Goal: Complete application form: Complete application form

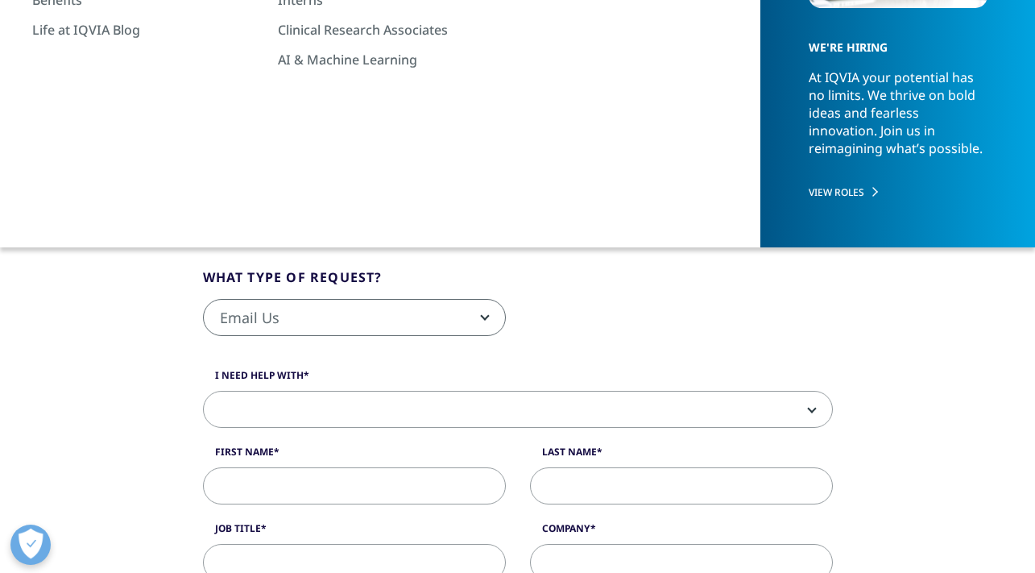
click at [570, 277] on fieldset "What type of request? Email Us Request a Demo IQVIA Institute Inquiries Media I…" at bounding box center [518, 309] width 654 height 85
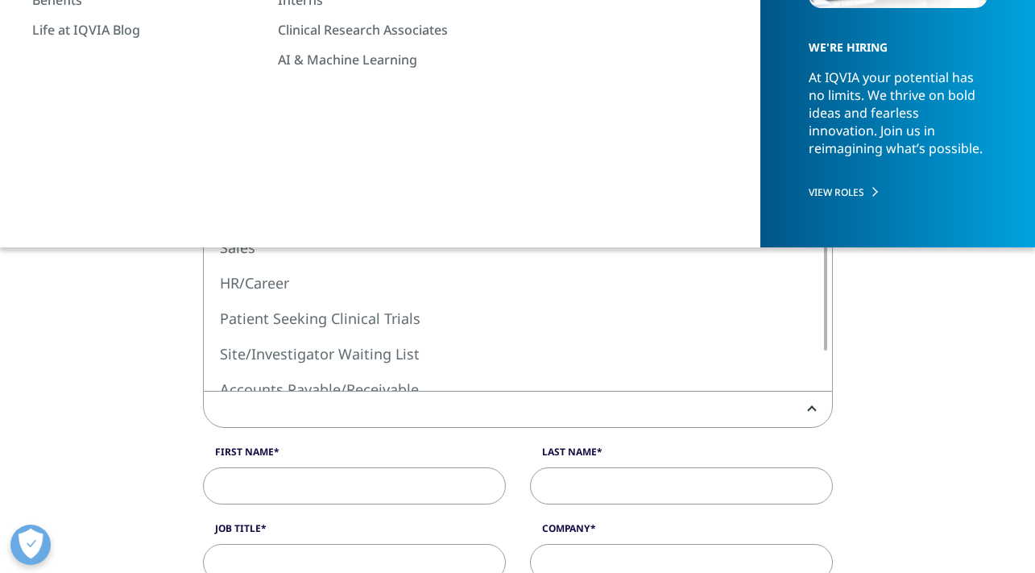
click at [366, 407] on span at bounding box center [518, 409] width 628 height 37
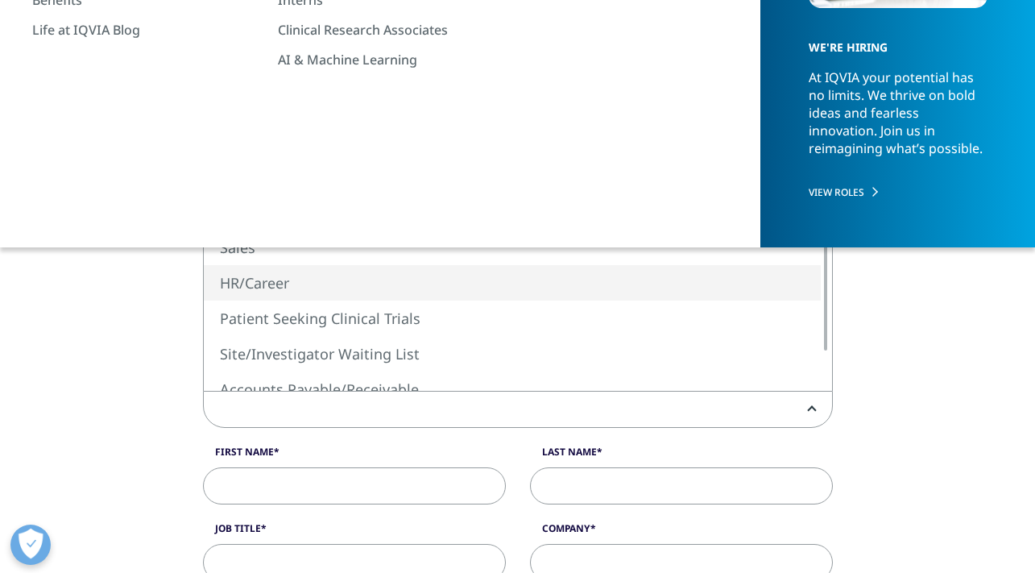
select select "HR/Career"
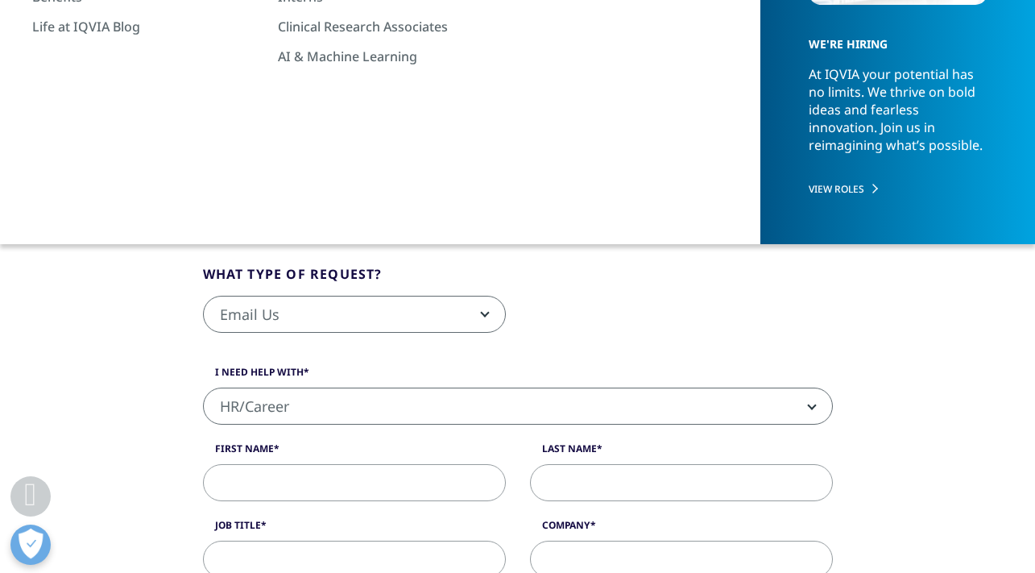
scroll to position [278, 0]
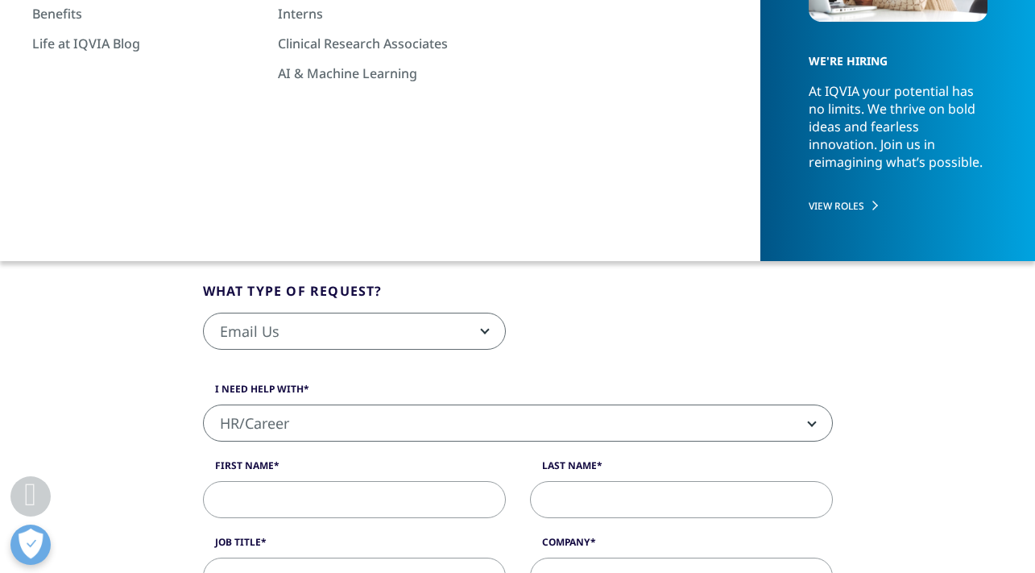
click at [824, 192] on link "Other Contact Information" at bounding box center [805, 195] width 143 height 15
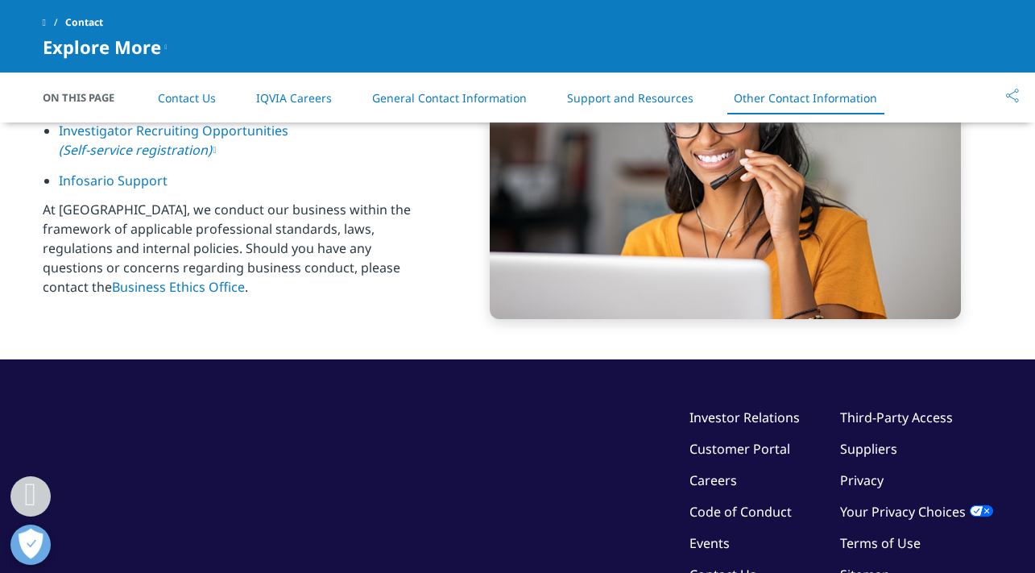
scroll to position [2394, 0]
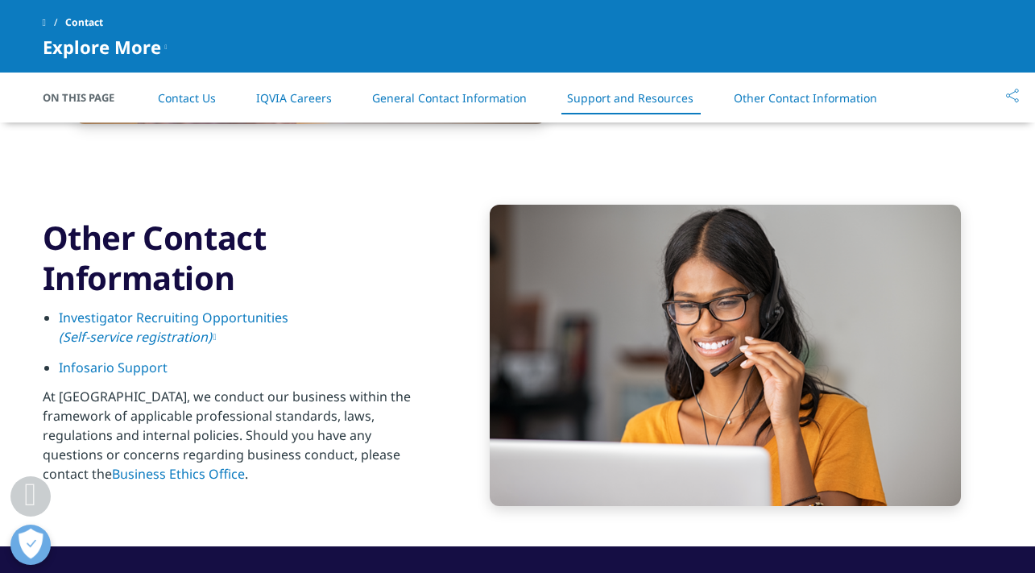
click at [660, 104] on link "Support and Resources" at bounding box center [630, 97] width 126 height 15
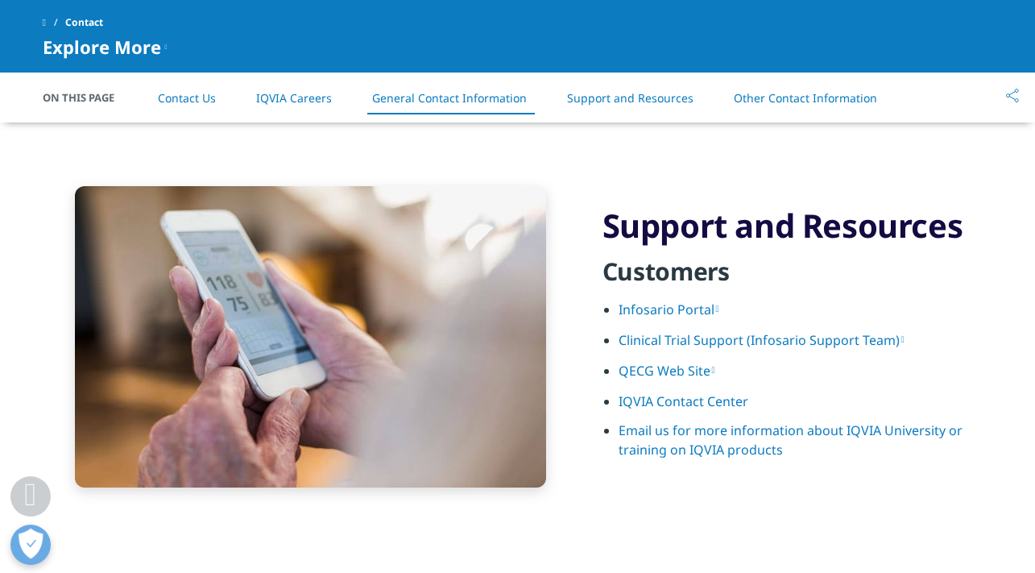
scroll to position [2029, 0]
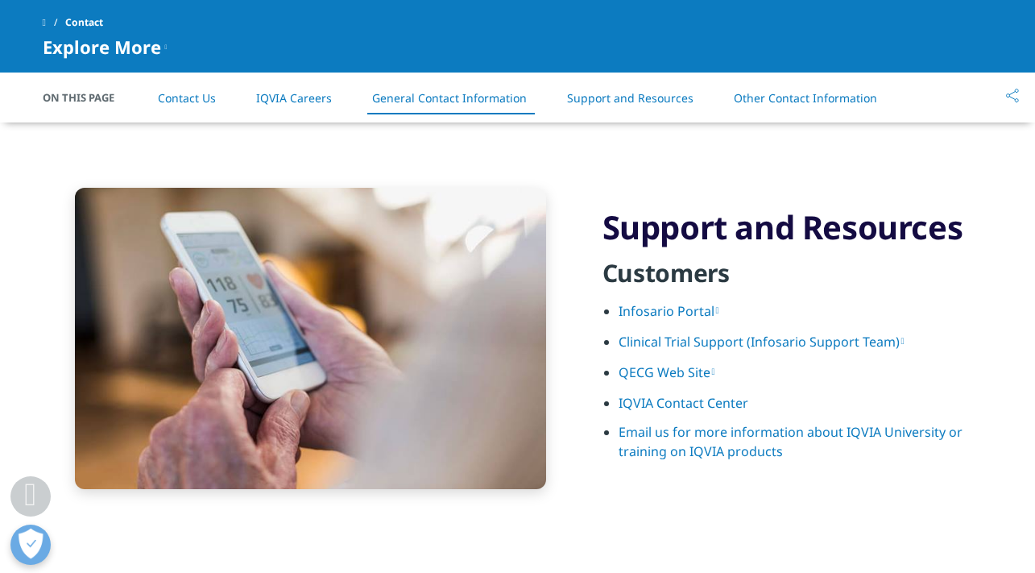
click at [695, 402] on link "IQVIA Contact Center" at bounding box center [683, 403] width 130 height 18
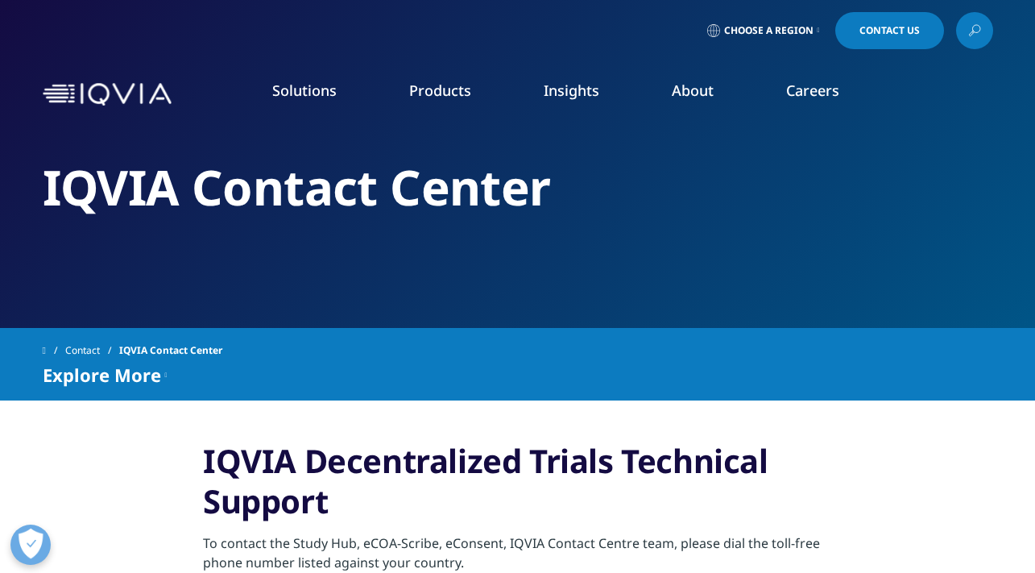
click at [871, 26] on span "Contact Us" at bounding box center [889, 31] width 60 height 10
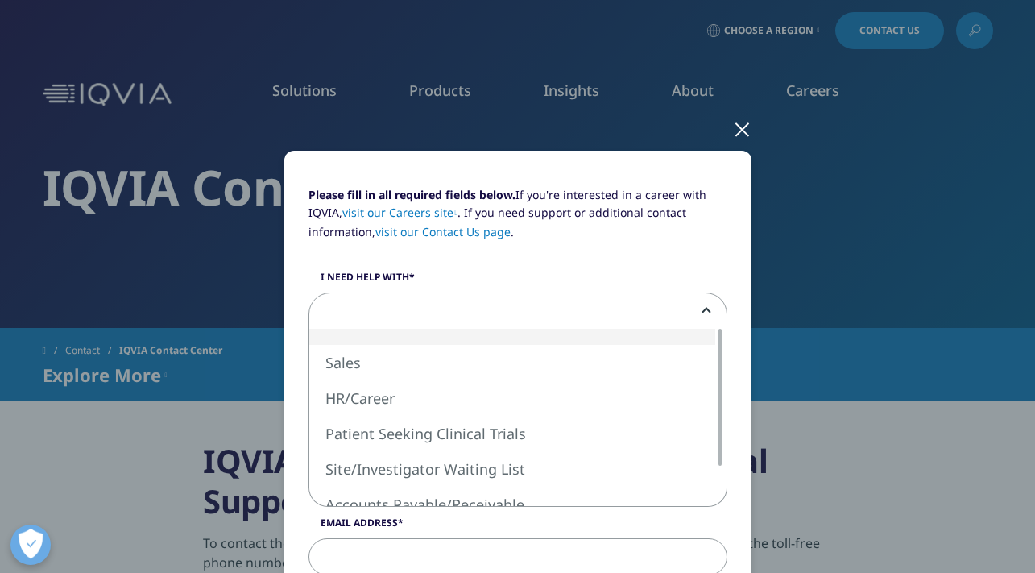
click at [693, 302] on span at bounding box center [517, 311] width 417 height 37
select select "HR Career"
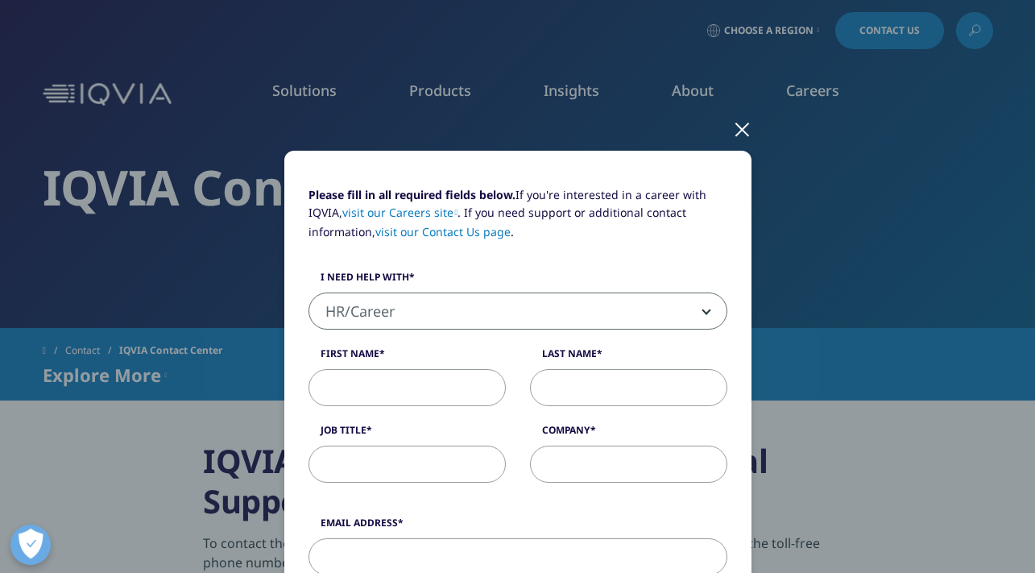
click at [741, 131] on div at bounding box center [742, 128] width 19 height 44
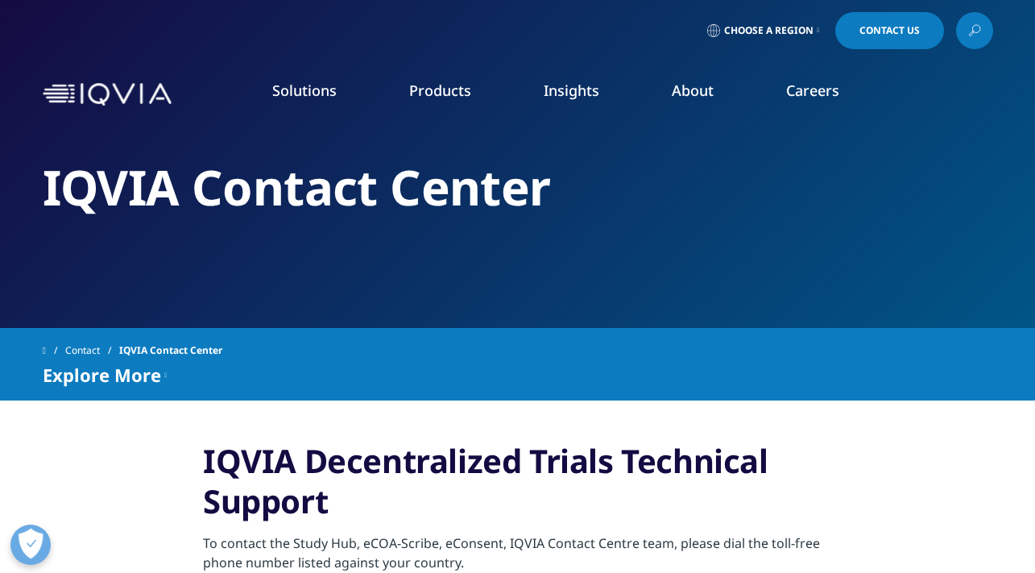
click at [192, 47] on div "Choose a Region Contact Us" at bounding box center [518, 30] width 950 height 37
click at [864, 30] on span "Contact Us" at bounding box center [889, 31] width 60 height 10
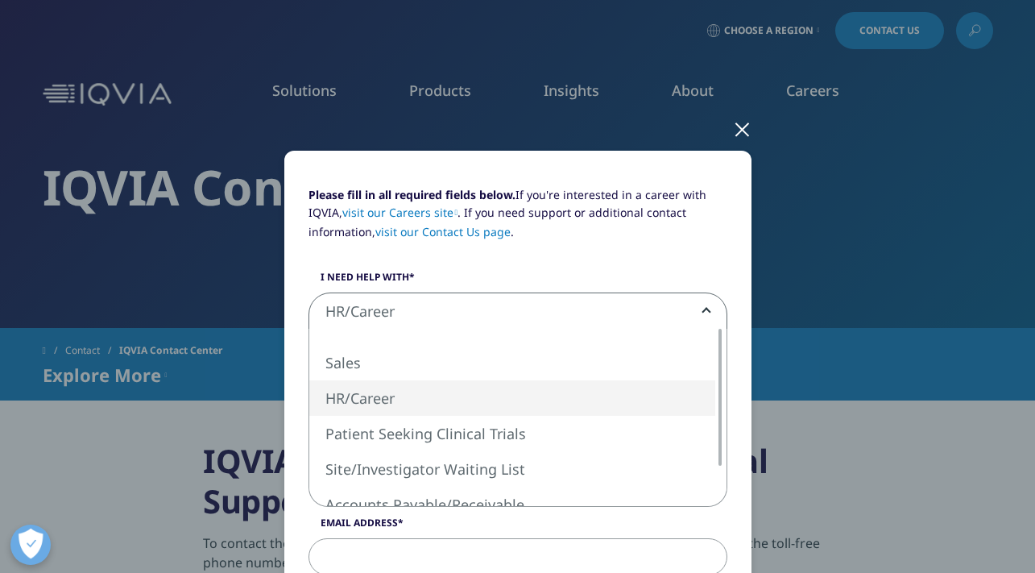
click at [485, 305] on span "HR/Career" at bounding box center [517, 311] width 417 height 37
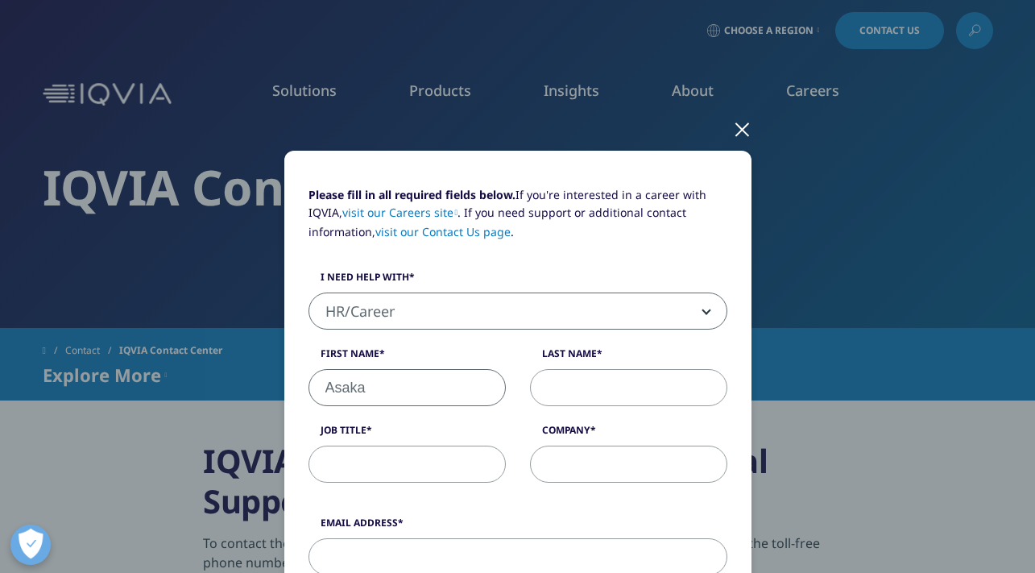
type input "Asaka"
type input "Tsuchiya"
type input "DevOps Engineer"
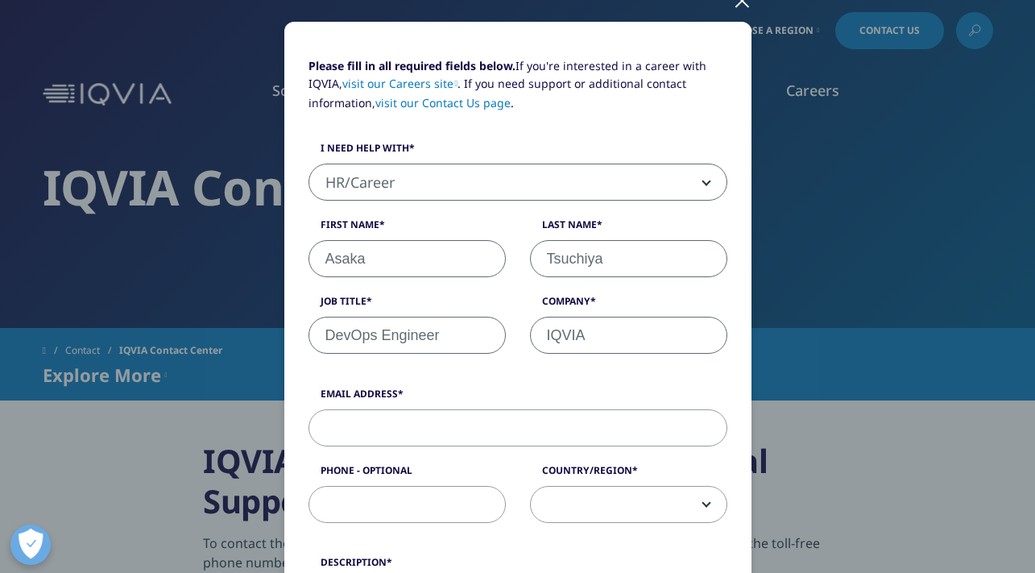
type input "IQVIA"
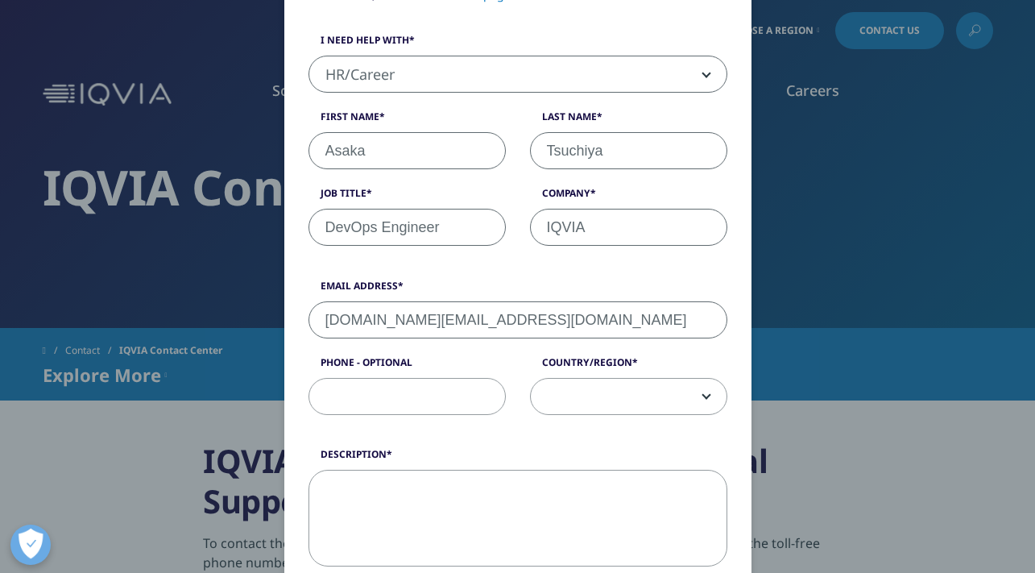
scroll to position [254, 0]
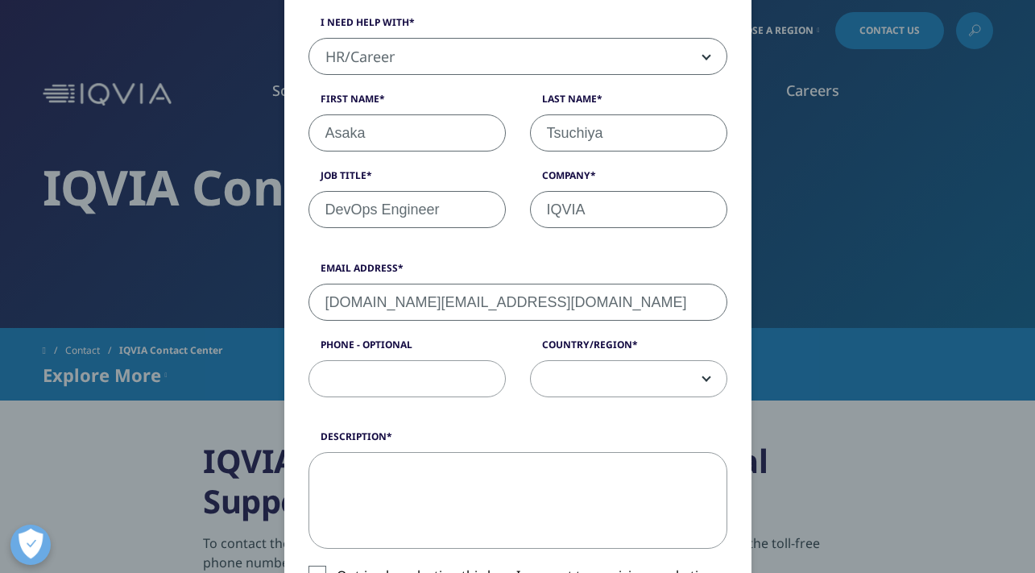
type input "[DOMAIN_NAME][EMAIL_ADDRESS][DOMAIN_NAME]"
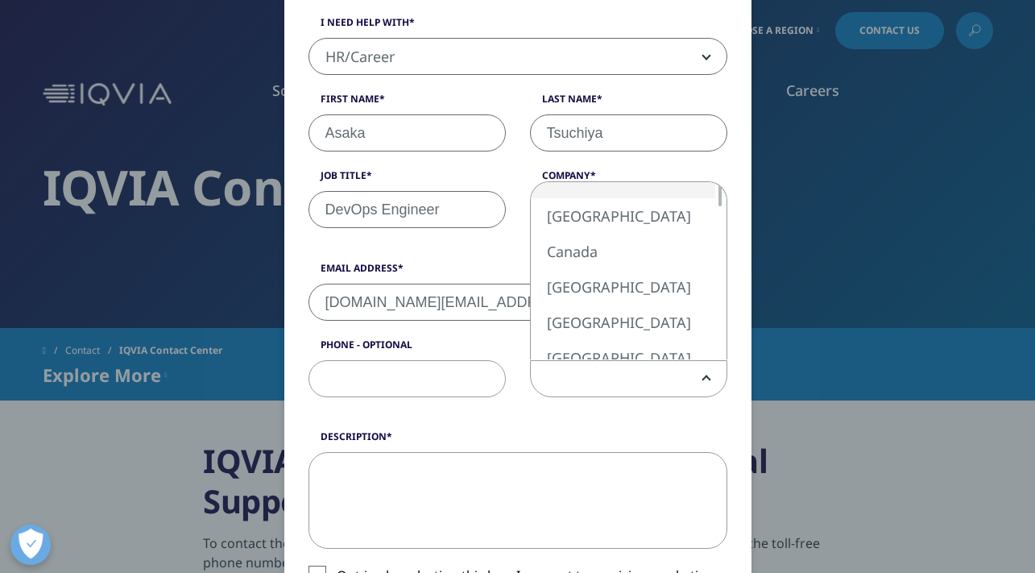
click at [594, 392] on span at bounding box center [629, 379] width 196 height 37
select select "[GEOGRAPHIC_DATA]"
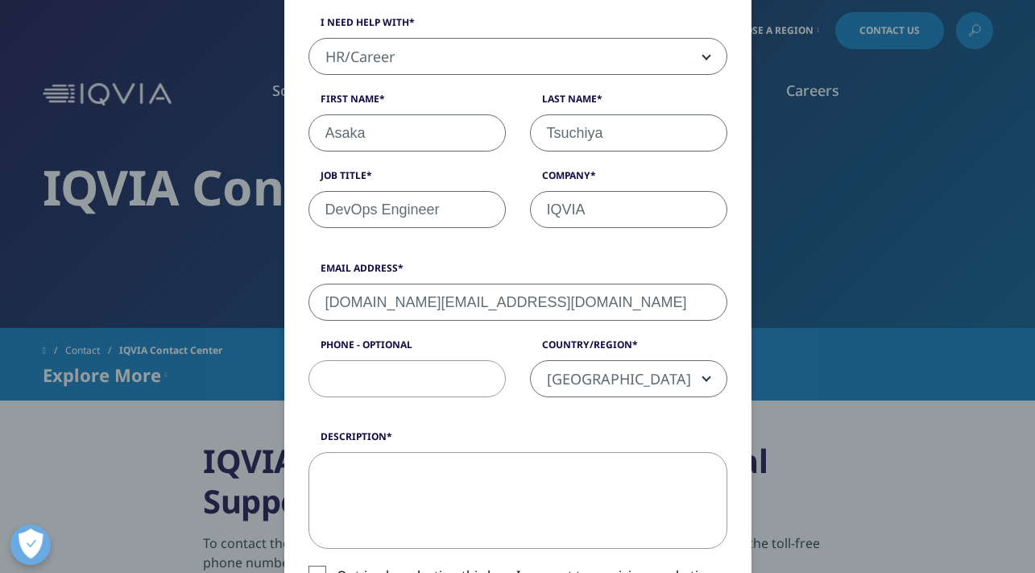
click at [446, 479] on textarea "Description" at bounding box center [517, 500] width 419 height 97
paste textarea "I’m writing to follow up on my P45, which I haven’t yet received. My last worki…"
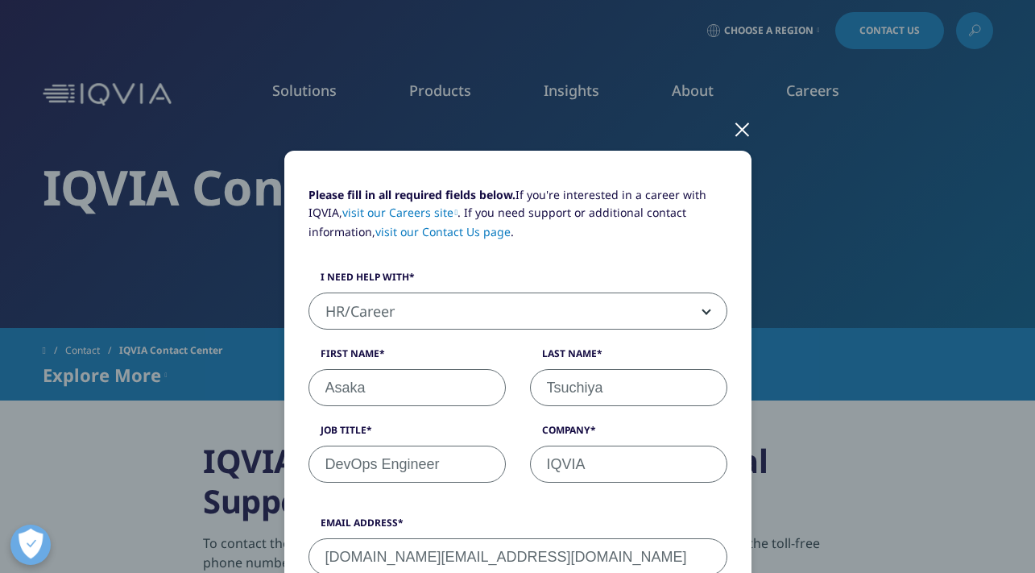
scroll to position [184, 0]
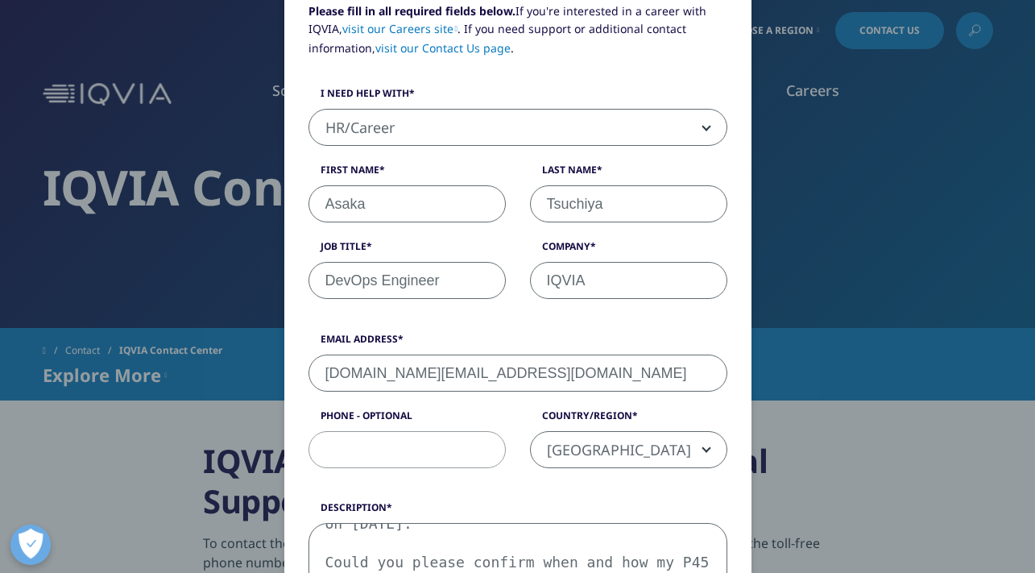
click at [359, 560] on textarea "I’m writing to follow up on my P45, which I haven’t yet received. My last worki…" at bounding box center [517, 571] width 419 height 97
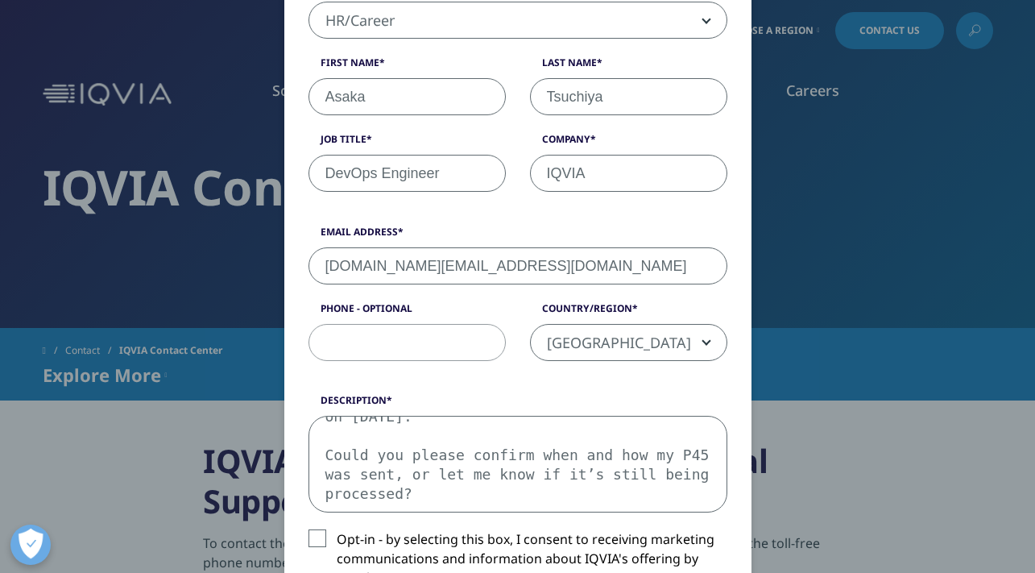
scroll to position [322, 0]
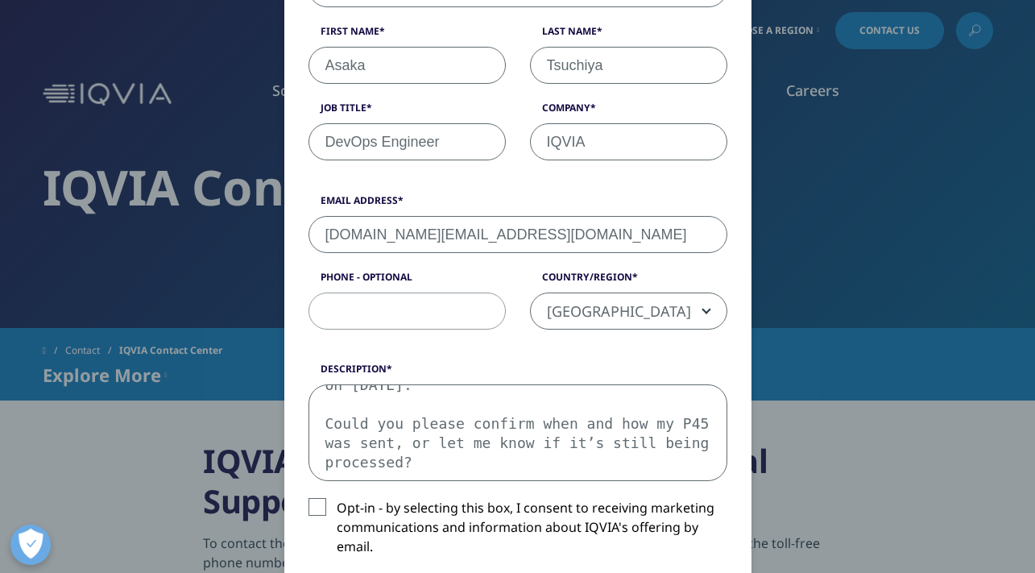
click at [643, 441] on textarea "I’m writing to follow up on my P45, which I haven’t yet received. My last worki…" at bounding box center [517, 432] width 419 height 97
paste textarea "Hi [HR/Payroll Team], I hope you're well. I’m writing to follow up on my P45, w…"
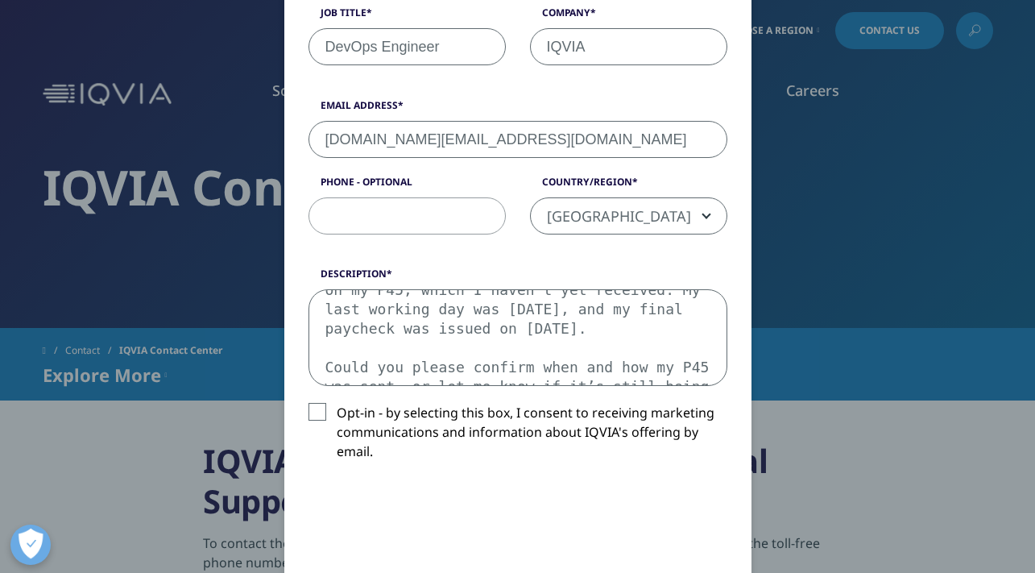
scroll to position [511, 0]
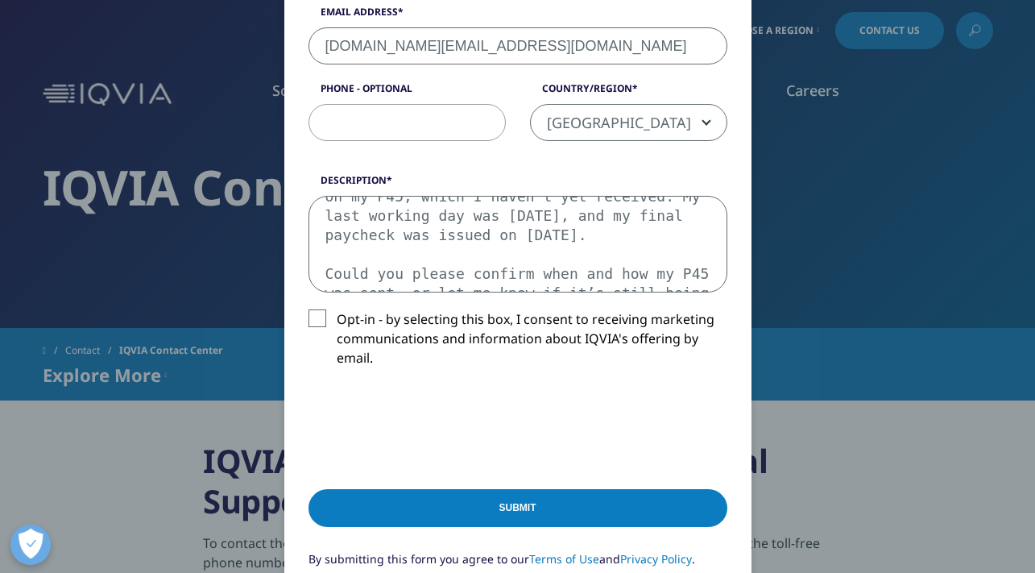
click at [432, 250] on textarea "Hi [HR/Payroll Team], I hope you're well. I’m writing to follow up on my P45, w…" at bounding box center [517, 244] width 419 height 97
drag, startPoint x: 365, startPoint y: 245, endPoint x: 362, endPoint y: 208, distance: 37.2
click at [362, 208] on textarea "Hi [HR/Payroll Team], I hope you're well. I’m writing to follow up on my P45, w…" at bounding box center [517, 244] width 419 height 97
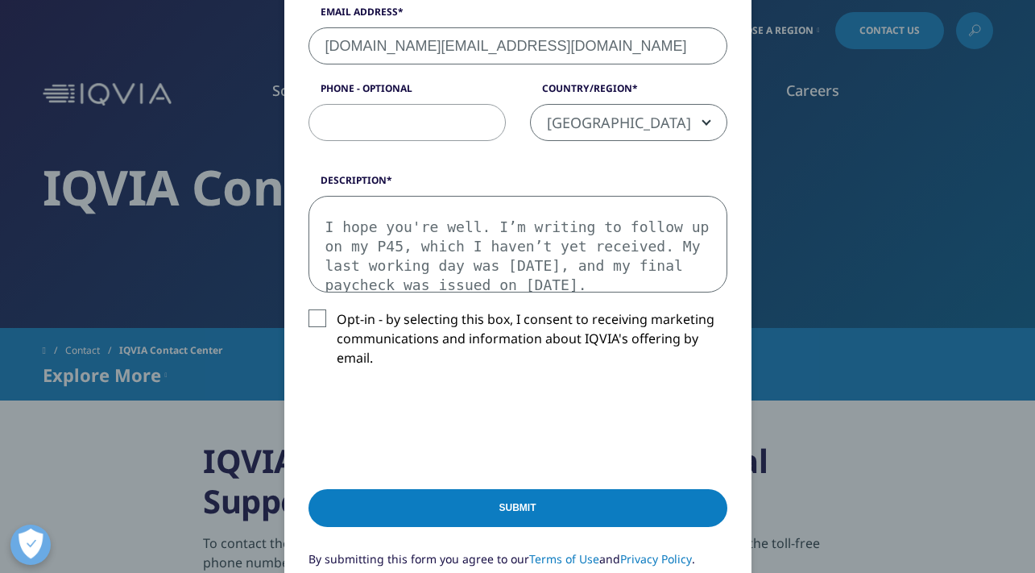
scroll to position [9, 0]
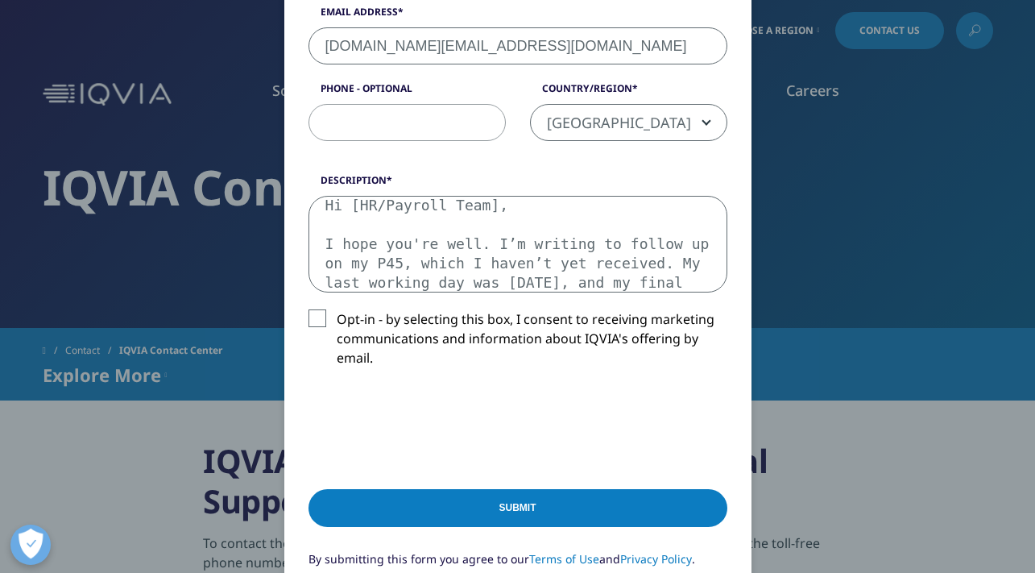
click at [348, 201] on textarea "Hi [HR/Payroll Team], I hope you're well. I’m writing to follow up on my P45, w…" at bounding box center [517, 244] width 419 height 97
click at [453, 206] on textarea "Hi HR/Payroll Team], I hope you're well. I’m writing to follow up on my P45, wh…" at bounding box center [517, 244] width 419 height 97
drag, startPoint x: 446, startPoint y: 242, endPoint x: 215, endPoint y: 242, distance: 231.1
click at [215, 242] on div "Please fill in all required fields below. If you're interested in a career with…" at bounding box center [518, 158] width 950 height 1339
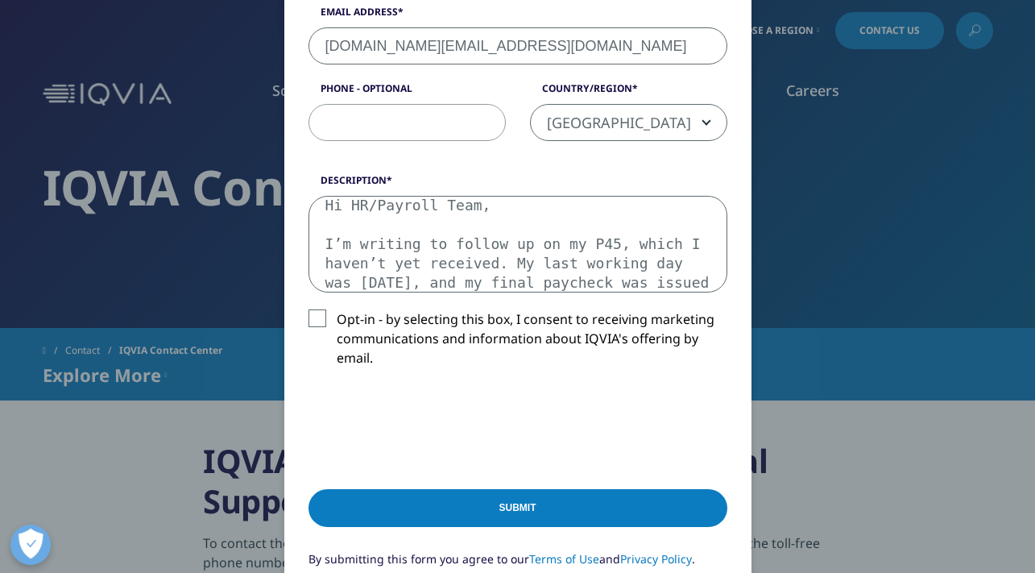
click at [520, 261] on textarea "Hi HR/Payroll Team, I’m writing to follow up on my P45, which I haven’t yet rec…" at bounding box center [517, 244] width 419 height 97
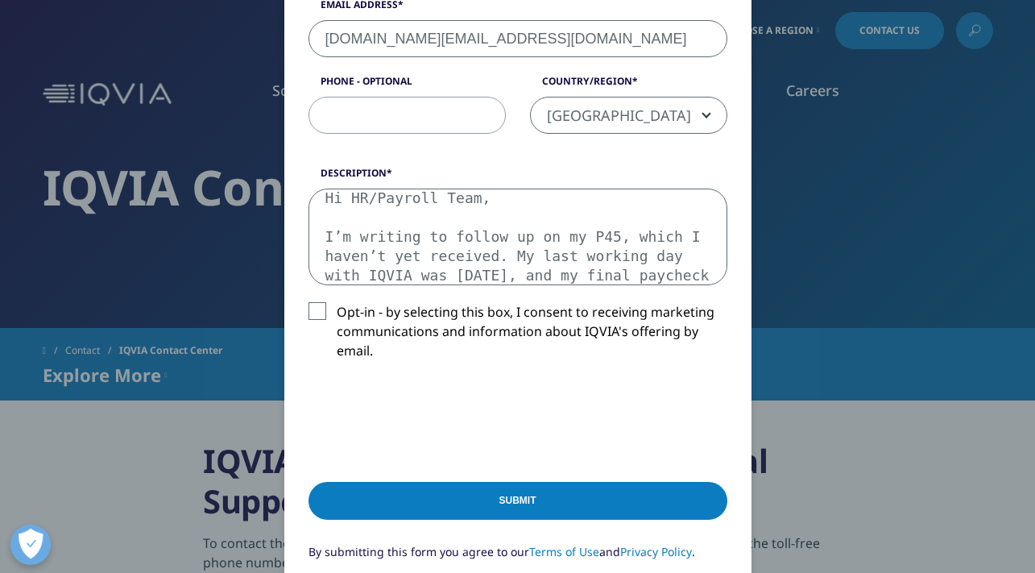
drag, startPoint x: 466, startPoint y: 271, endPoint x: 431, endPoint y: 272, distance: 35.4
click at [431, 272] on textarea "Hi HR/Payroll Team, I’m writing to follow up on my P45, which I haven’t yet rec…" at bounding box center [517, 236] width 419 height 97
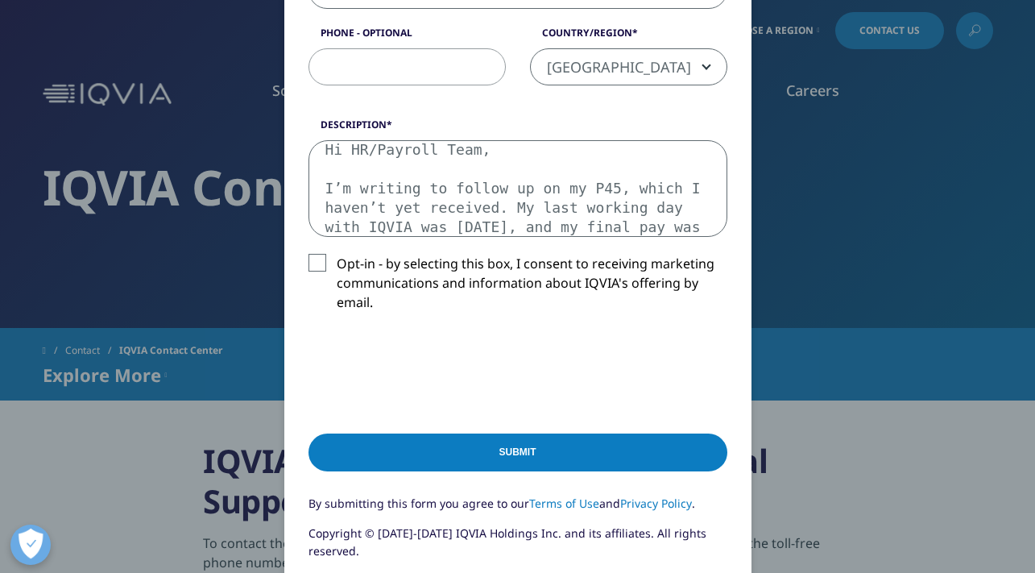
click at [602, 225] on textarea "Hi HR/Payroll Team, I’m writing to follow up on my P45, which I haven’t yet rec…" at bounding box center [517, 188] width 419 height 97
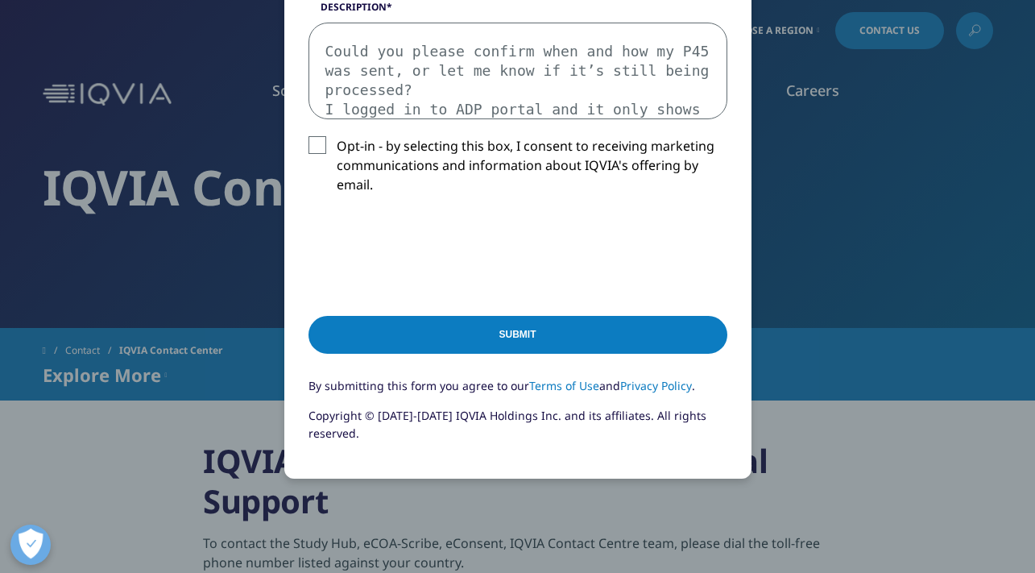
scroll to position [689, 0]
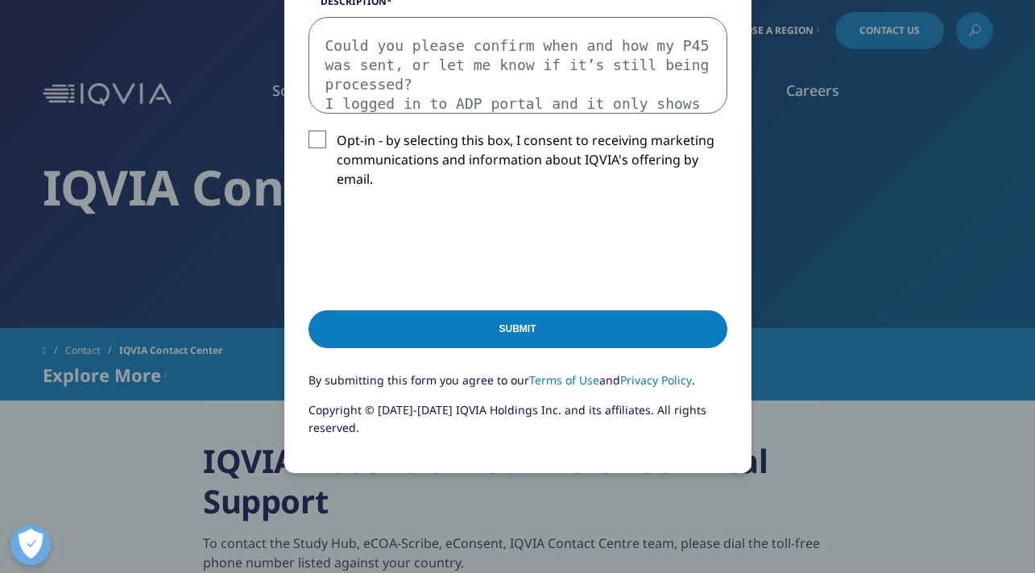
click at [477, 98] on textarea "Hi HR/Payroll Team, I’m writing to follow up on my P45, which I haven’t yet rec…" at bounding box center [517, 65] width 419 height 97
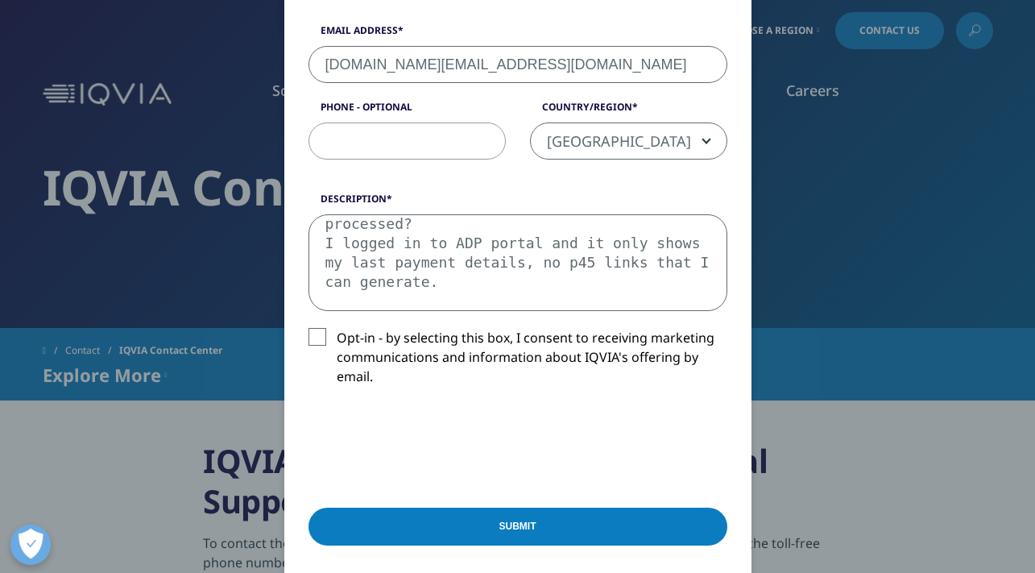
scroll to position [492, 0]
click at [565, 263] on textarea "Hi HR/Payroll Team, I’m writing to follow up on my P45, which I haven’t yet rec…" at bounding box center [517, 262] width 419 height 97
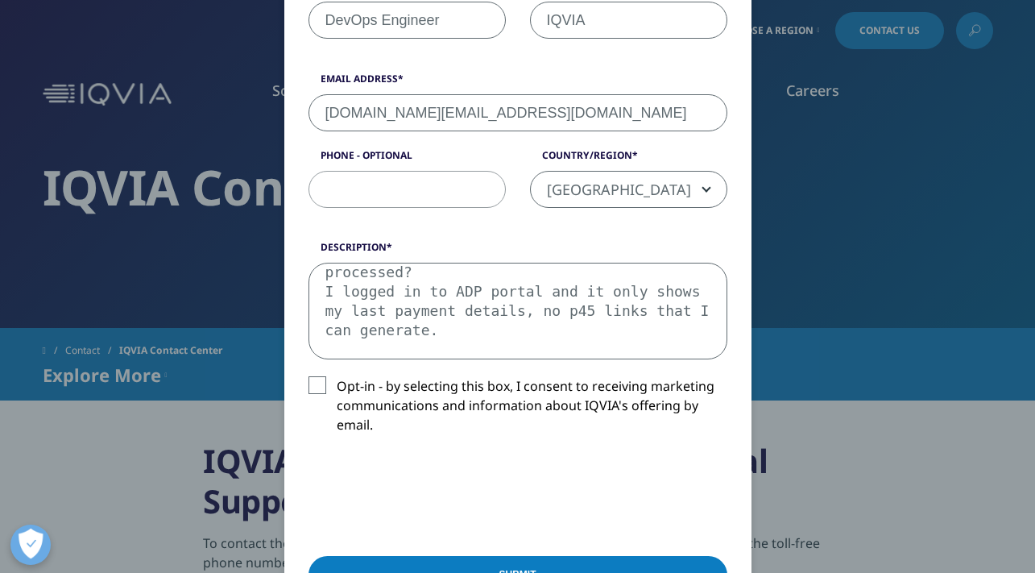
scroll to position [441, 0]
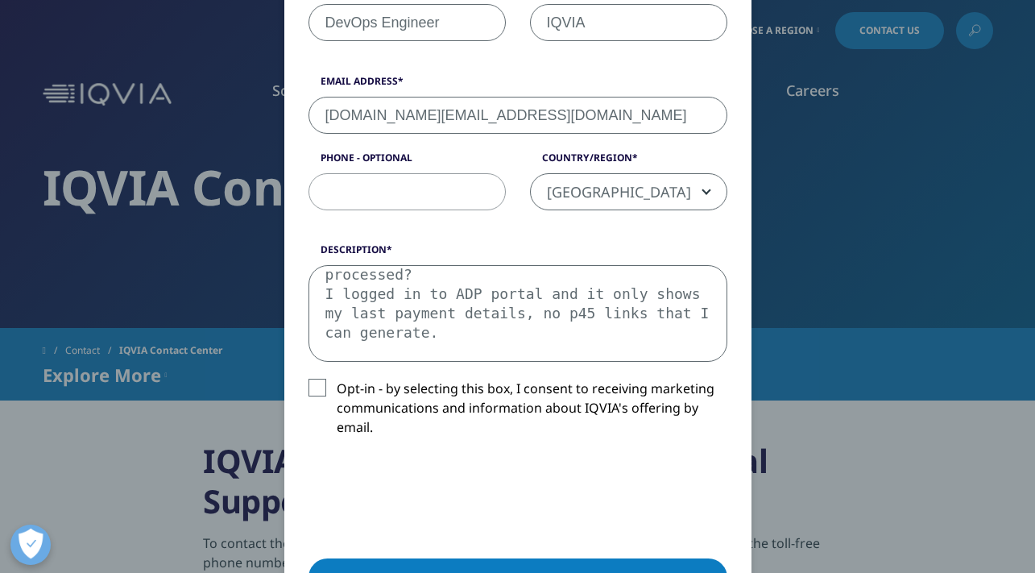
click at [581, 271] on textarea "Hi HR/Payroll Team, I’m writing to follow up on my P45, which I haven’t yet rec…" at bounding box center [517, 313] width 419 height 97
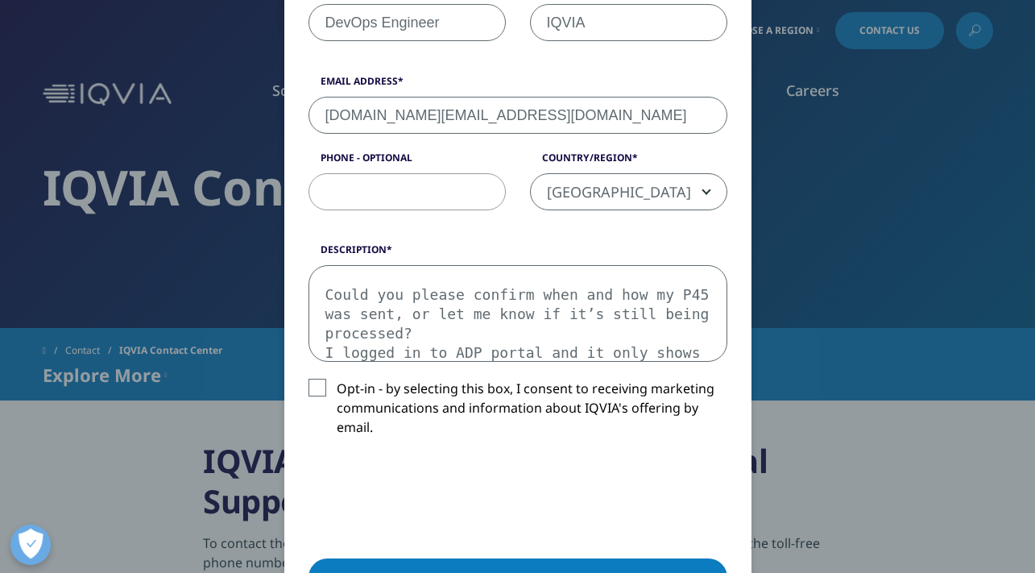
scroll to position [125, 0]
paste textarea "q1034332"
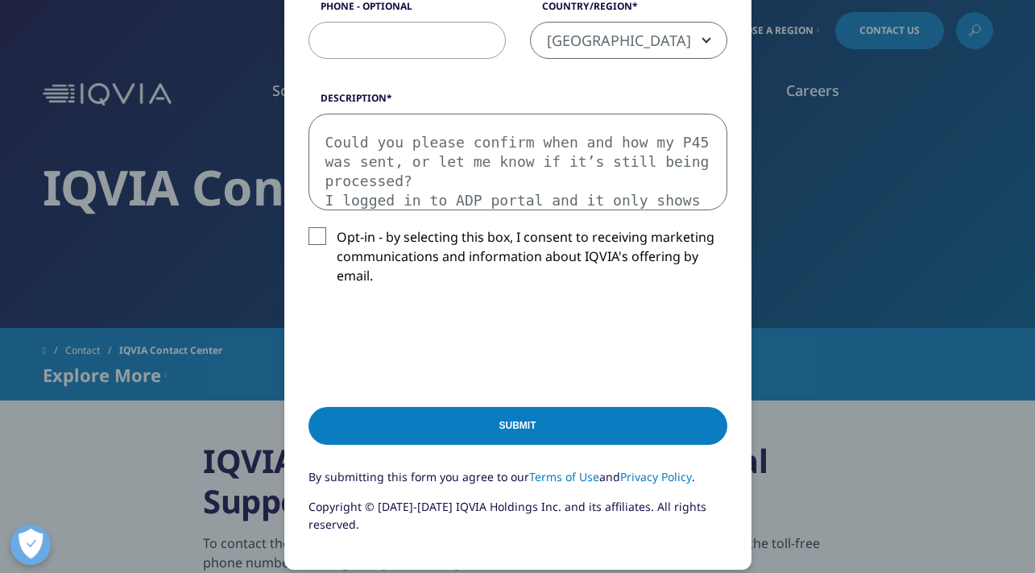
scroll to position [592, 0]
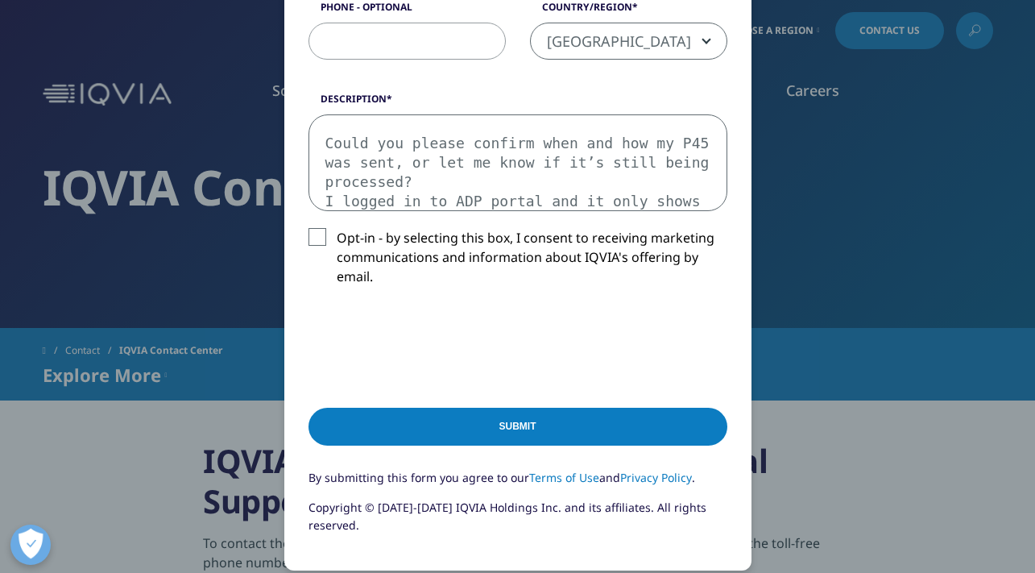
type textarea "Hi HR/Payroll Team, I’m writing to follow up on my P45, which I haven’t yet rec…"
click at [528, 431] on input "Submit" at bounding box center [517, 426] width 419 height 38
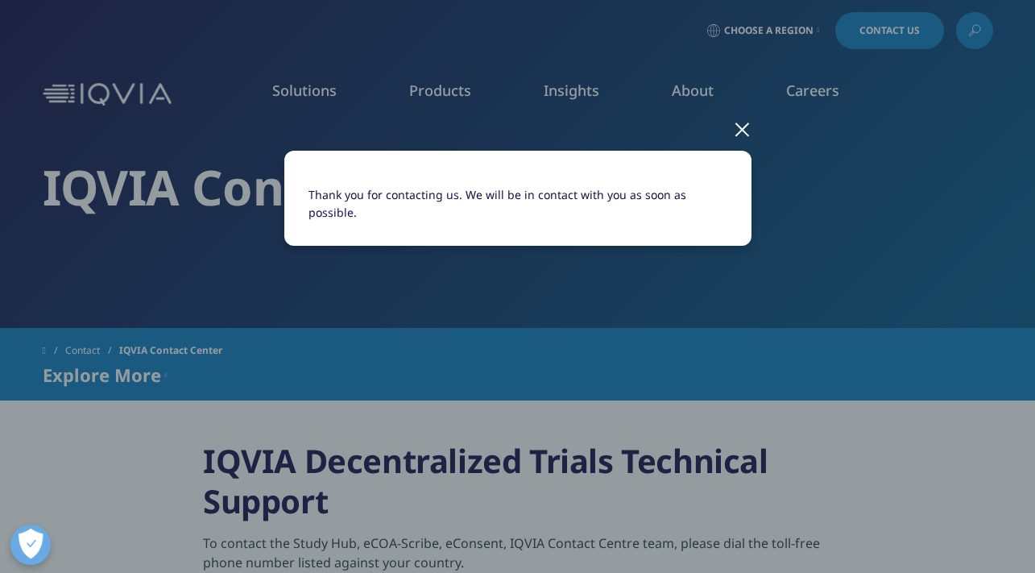
scroll to position [0, 0]
click at [741, 133] on div at bounding box center [742, 128] width 19 height 44
